Goal: Task Accomplishment & Management: Use online tool/utility

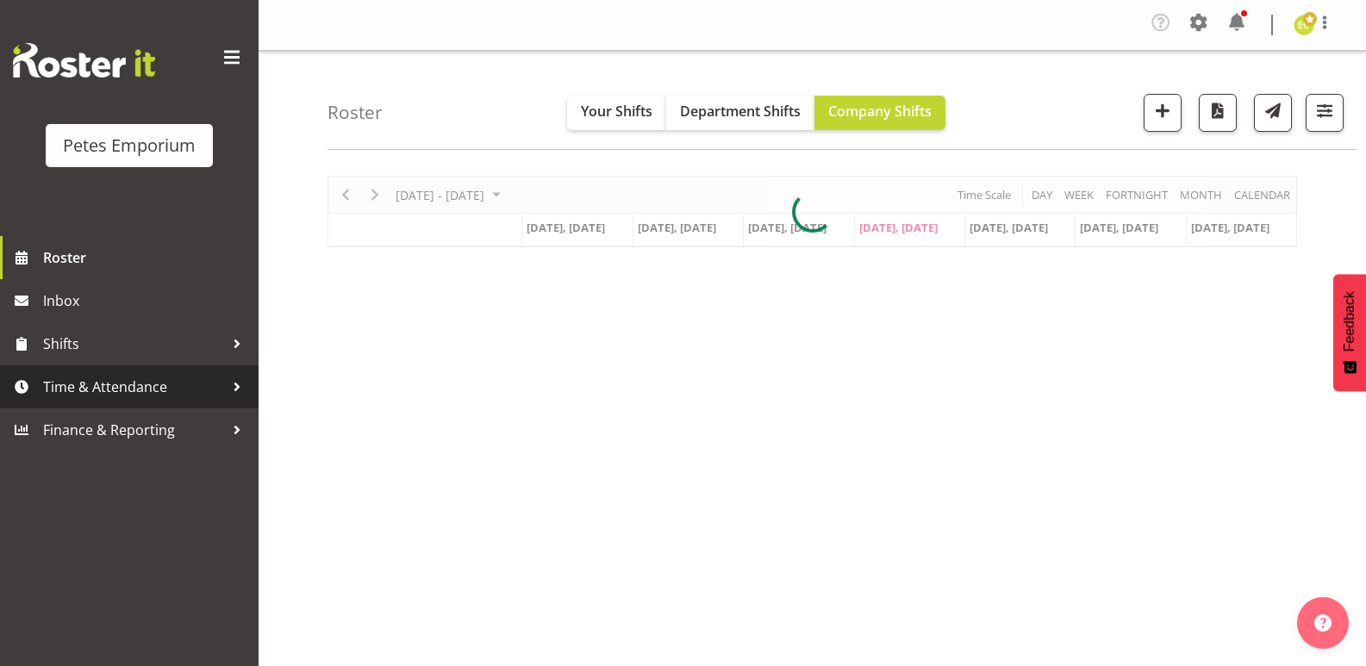
click at [138, 384] on span "Time & Attendance" at bounding box center [133, 387] width 181 height 26
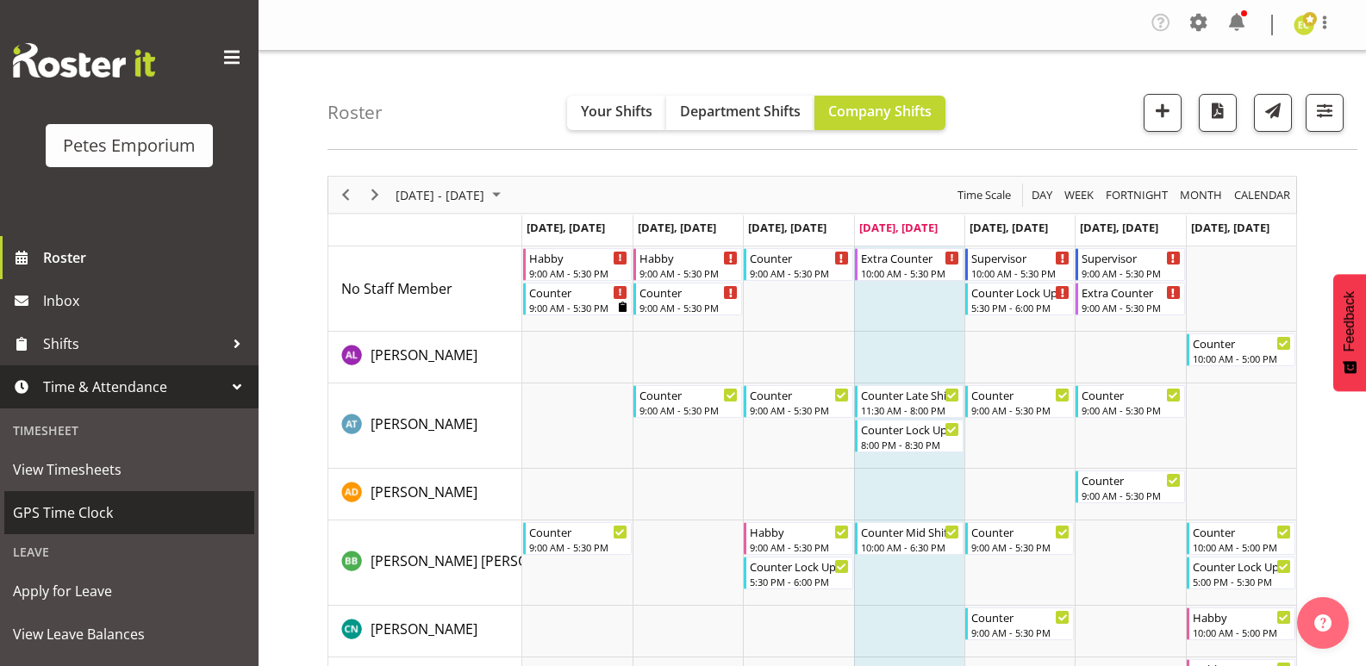
click at [80, 509] on span "GPS Time Clock" at bounding box center [129, 513] width 233 height 26
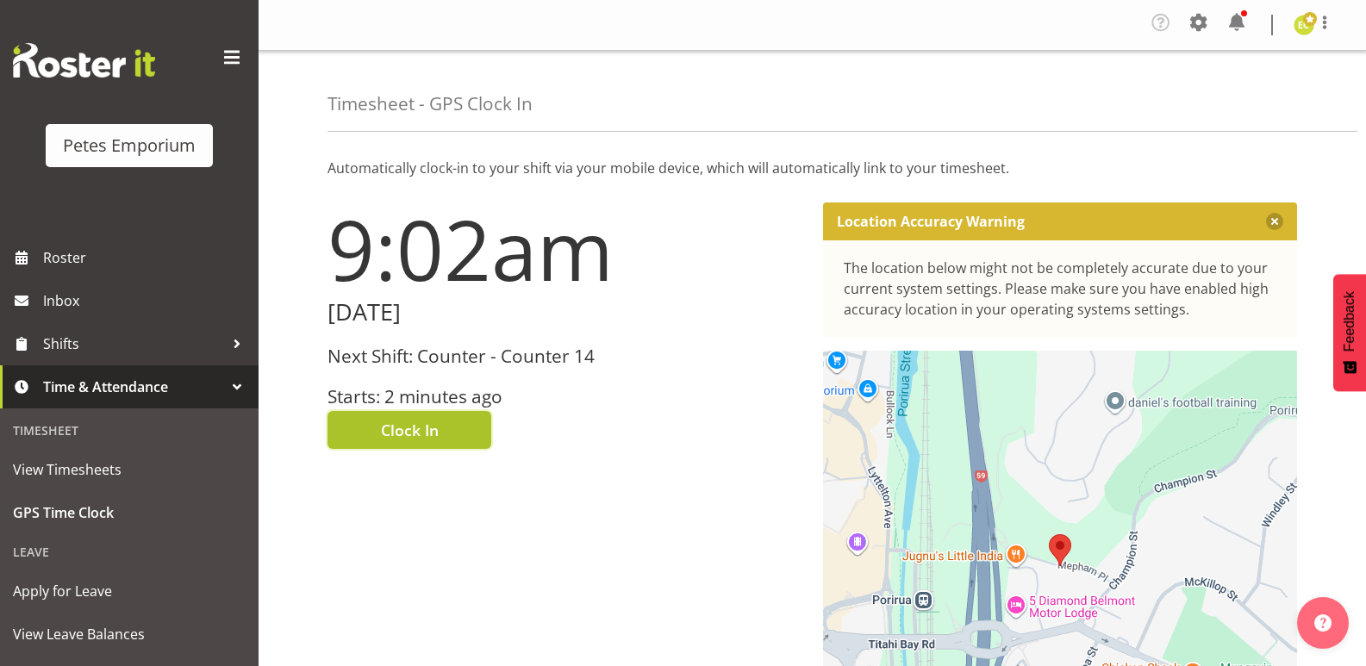
click at [407, 434] on span "Clock In" at bounding box center [410, 430] width 58 height 22
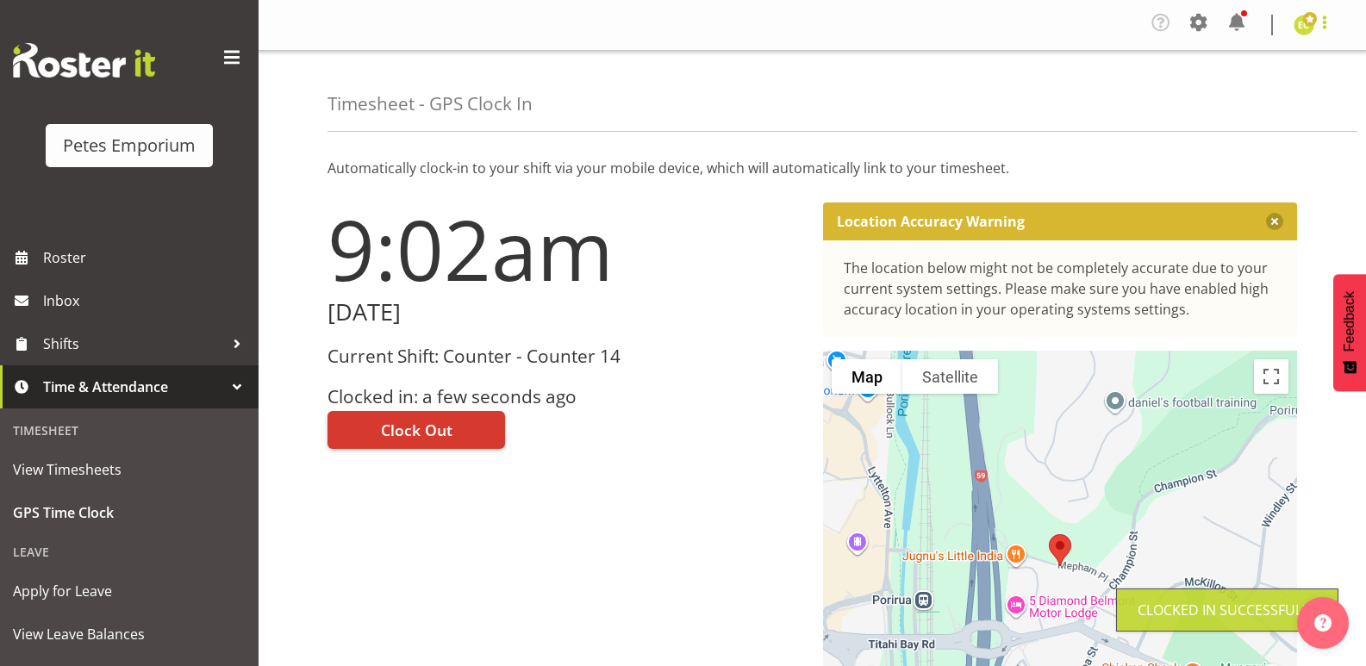
click at [1328, 25] on span at bounding box center [1324, 22] width 21 height 21
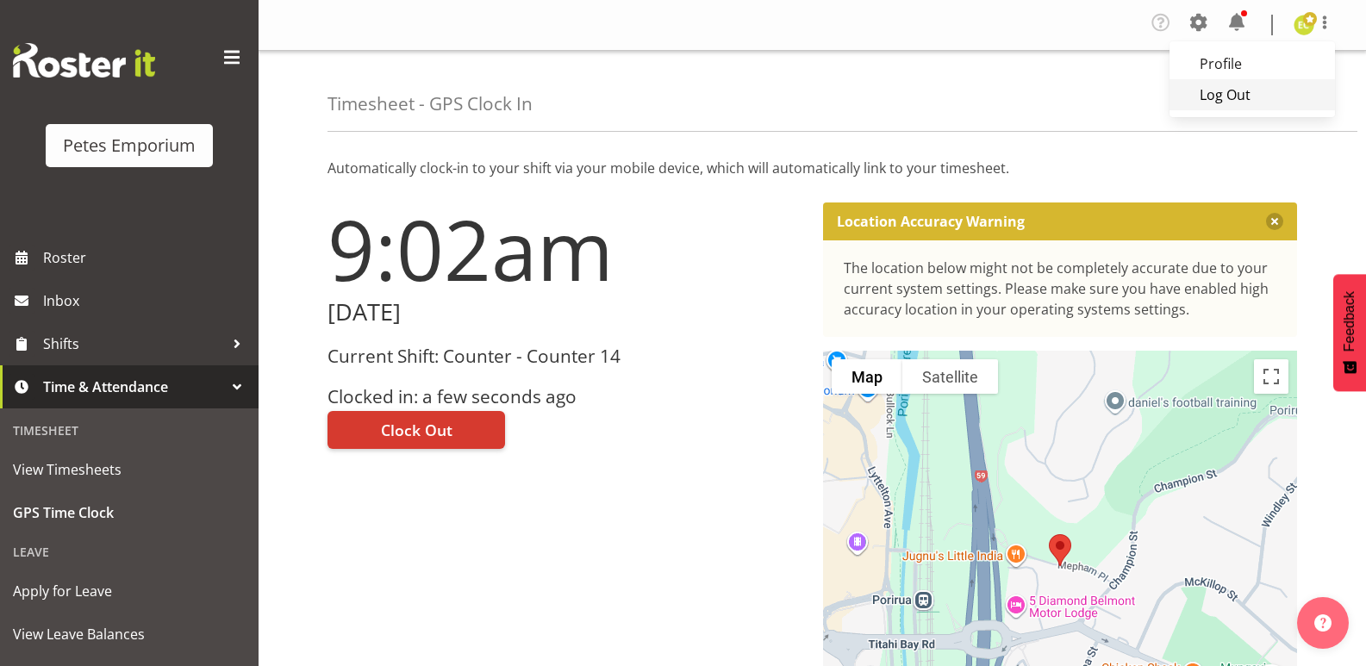
click at [1245, 91] on link "Log Out" at bounding box center [1251, 94] width 165 height 31
